Goal: Answer question/provide support: Share knowledge or assist other users

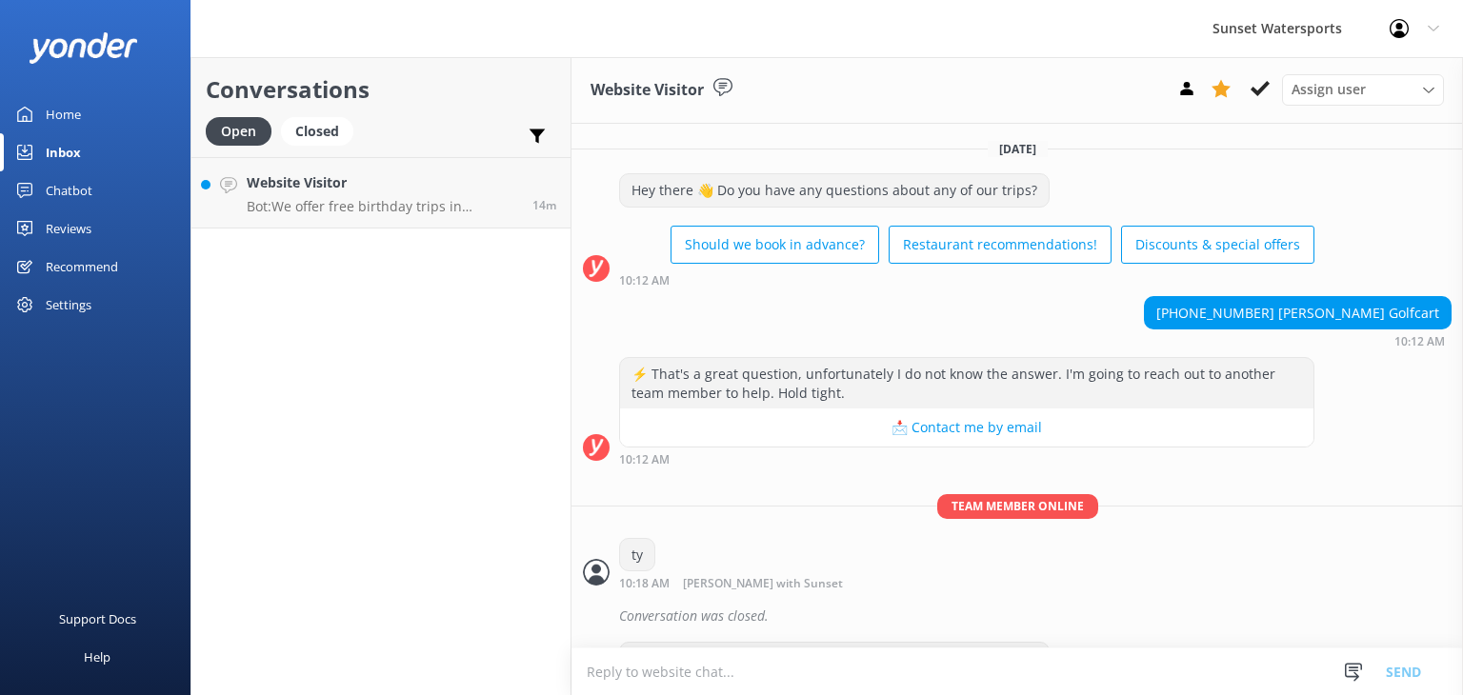
scroll to position [5957, 0]
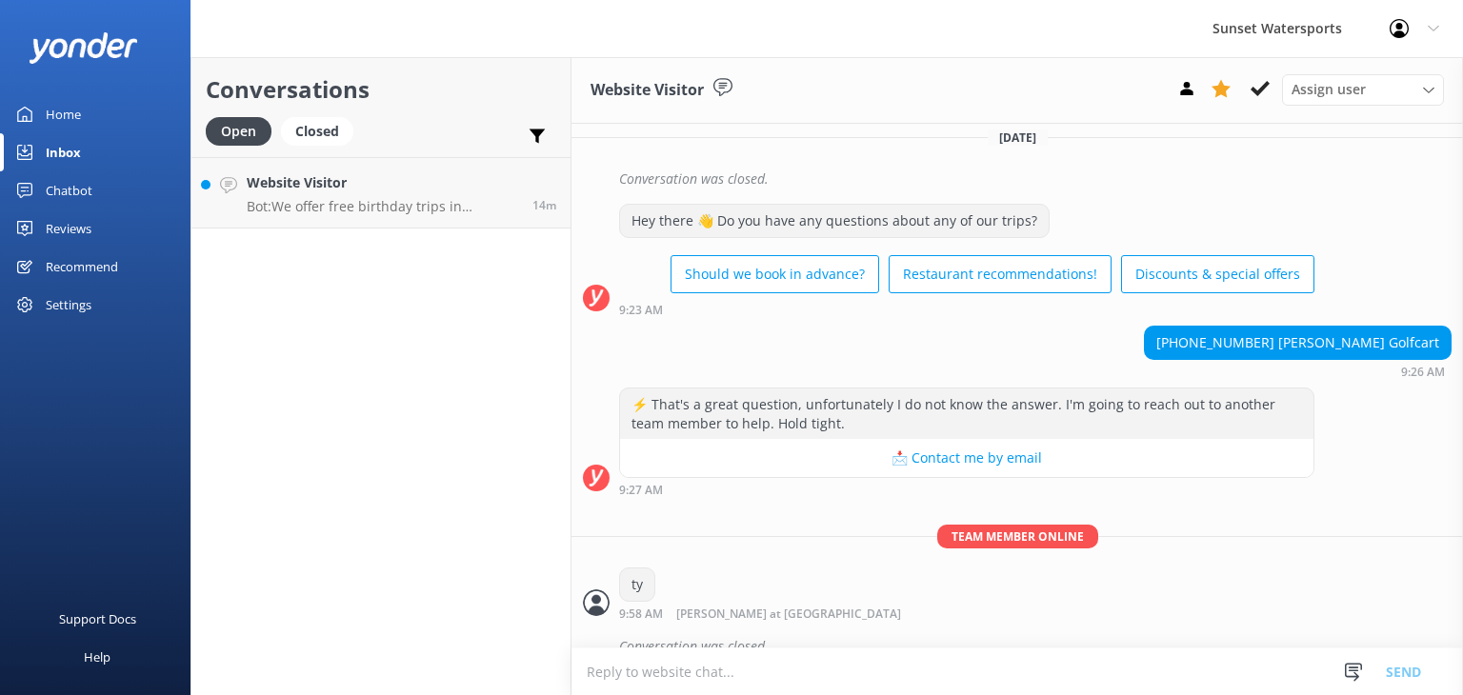
click at [331, 316] on div "Conversations Open Closed Important Assigned to me Unassigned Website Visitor B…" at bounding box center [380, 376] width 381 height 638
click at [337, 197] on div "Website Visitor Bot: We offer free birthday trips in [GEOGRAPHIC_DATA] on your …" at bounding box center [382, 192] width 271 height 41
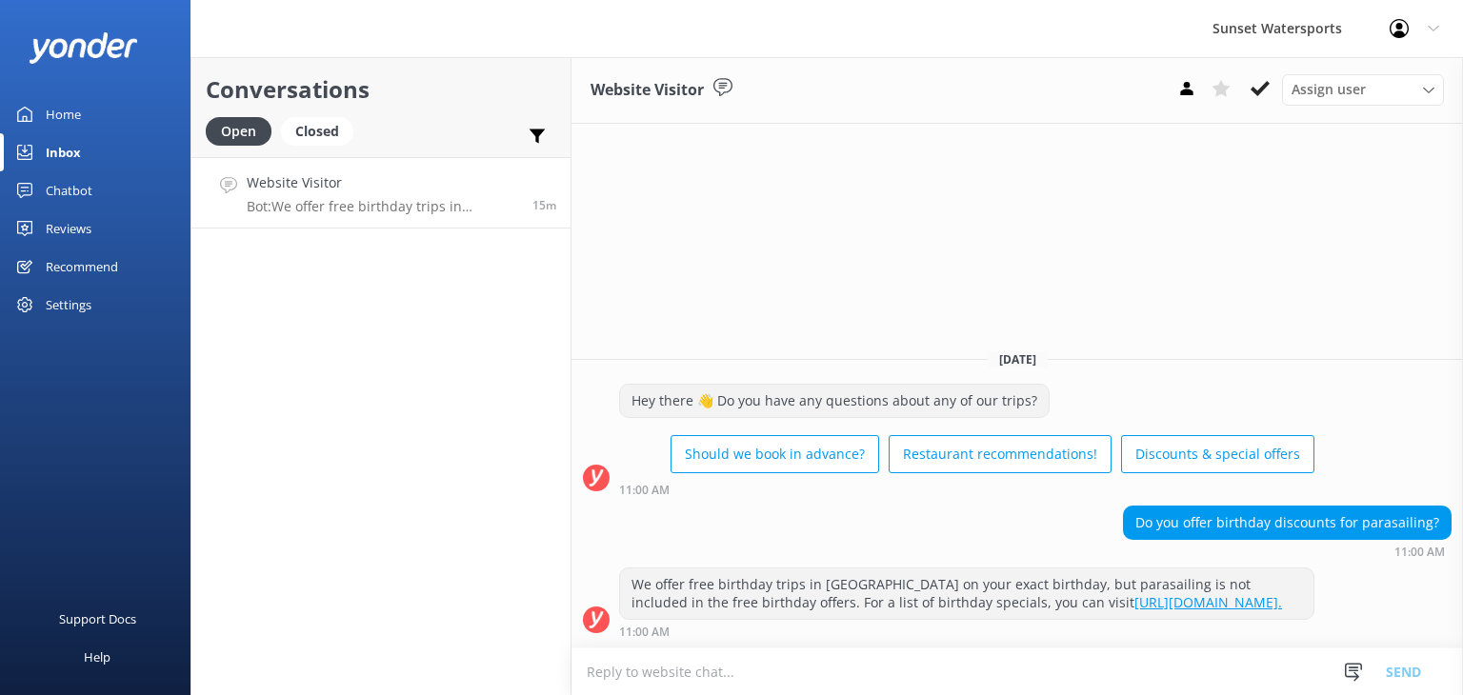
click at [1134, 593] on link "[URL][DOMAIN_NAME]." at bounding box center [1208, 602] width 148 height 18
click at [385, 220] on link "Website Visitor Bot: We offer free birthday trips in [GEOGRAPHIC_DATA] on your …" at bounding box center [380, 192] width 379 height 71
click at [292, 183] on h4 "Website Visitor" at bounding box center [387, 182] width 281 height 21
